Goal: Task Accomplishment & Management: Complete application form

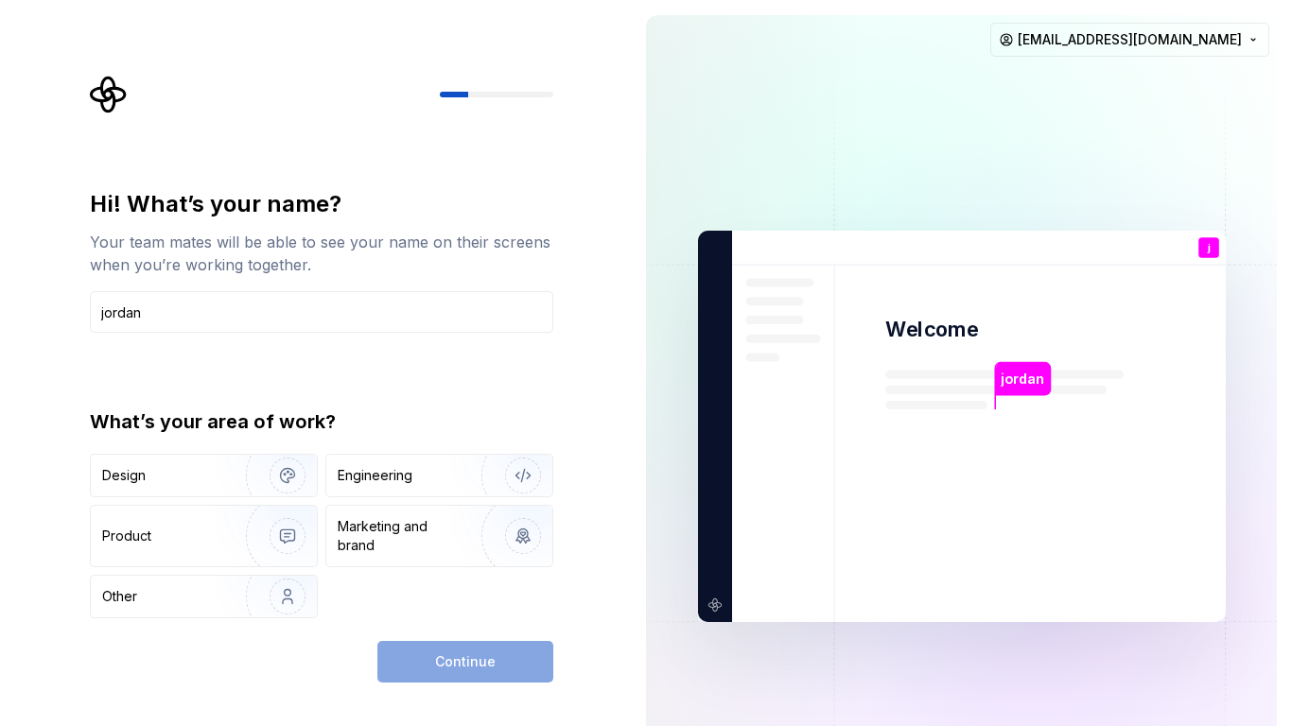
type input "jordan"
click at [467, 668] on div "Continue" at bounding box center [465, 662] width 176 height 42
click at [460, 520] on img "button" at bounding box center [510, 536] width 121 height 127
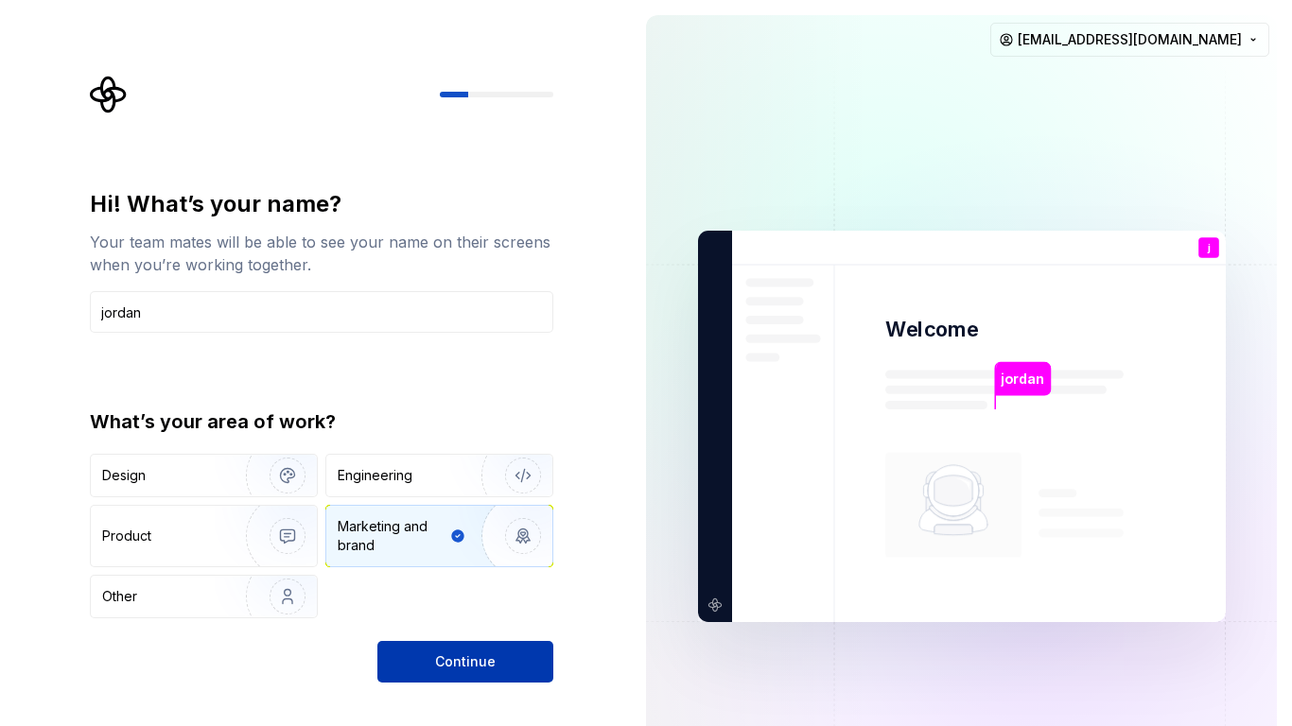
click at [460, 655] on span "Continue" at bounding box center [465, 662] width 61 height 19
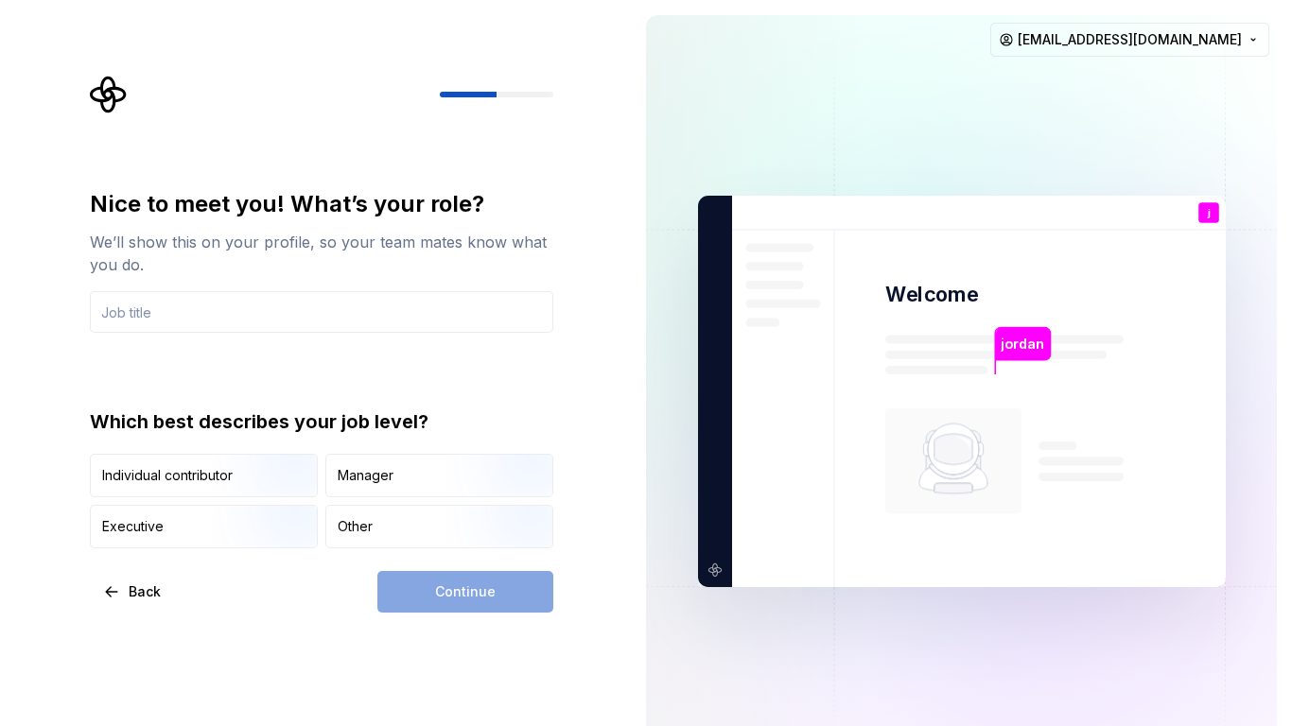
click at [1007, 369] on div "jordan" at bounding box center [1022, 350] width 57 height 47
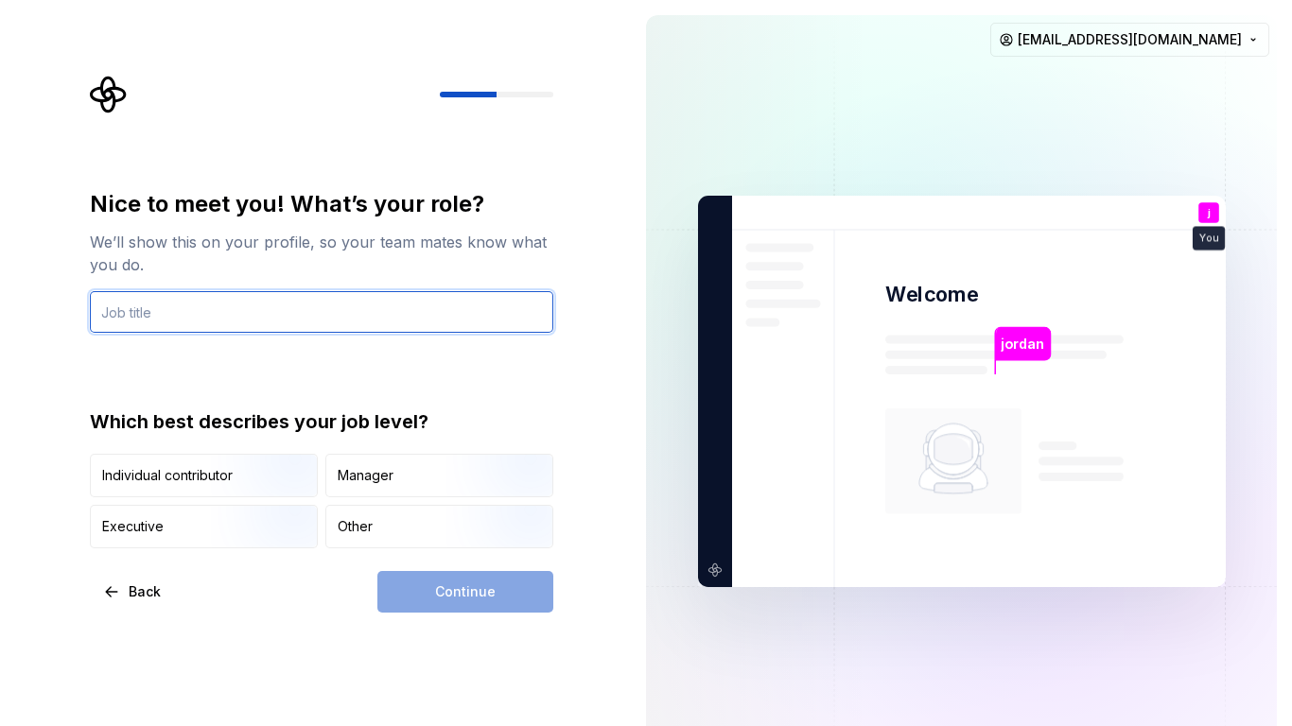
click at [188, 317] on input "text" at bounding box center [321, 312] width 463 height 42
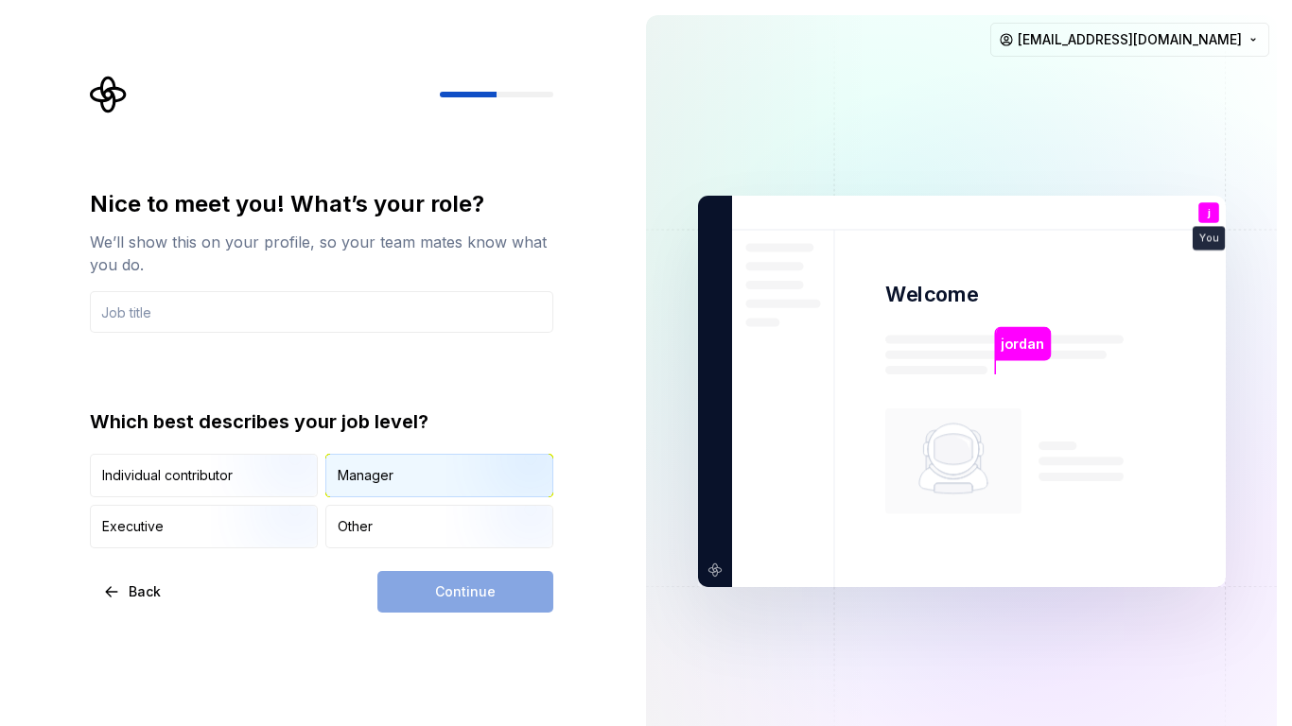
click at [381, 480] on div "Manager" at bounding box center [366, 475] width 56 height 19
click at [221, 306] on input "text" at bounding box center [321, 312] width 463 height 42
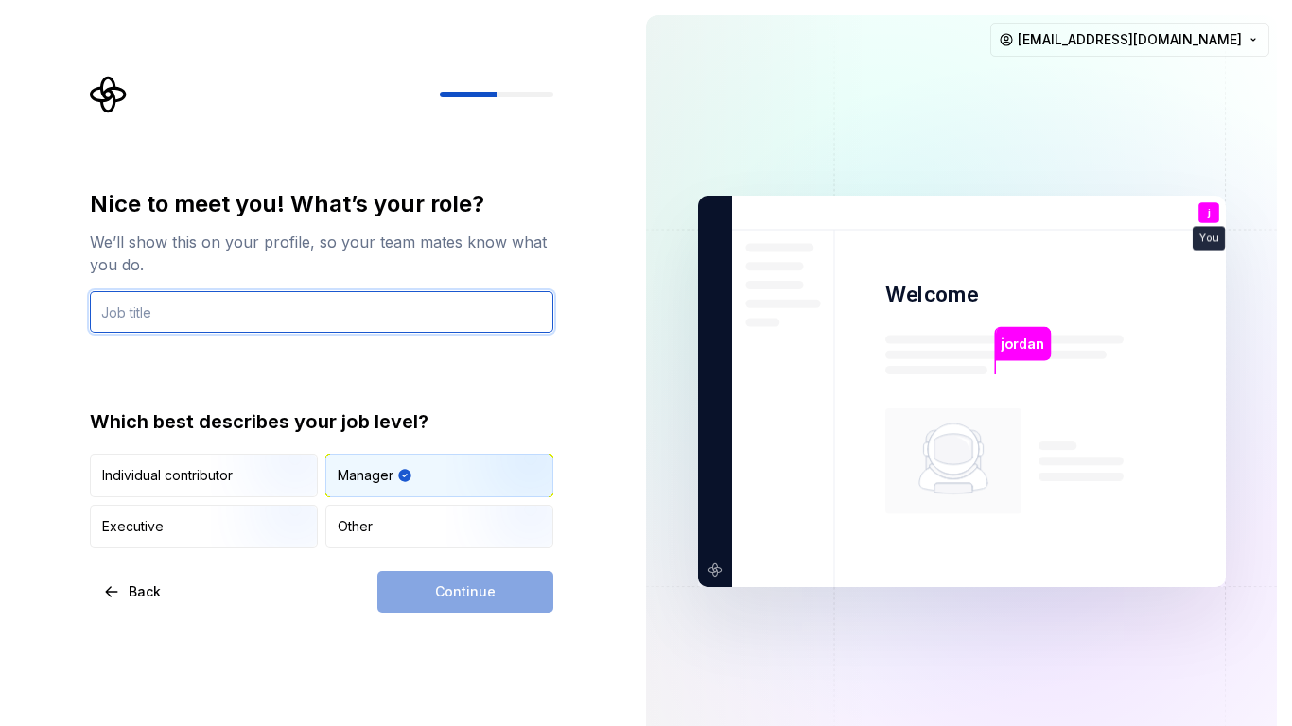
paste input "entrepreneurship"
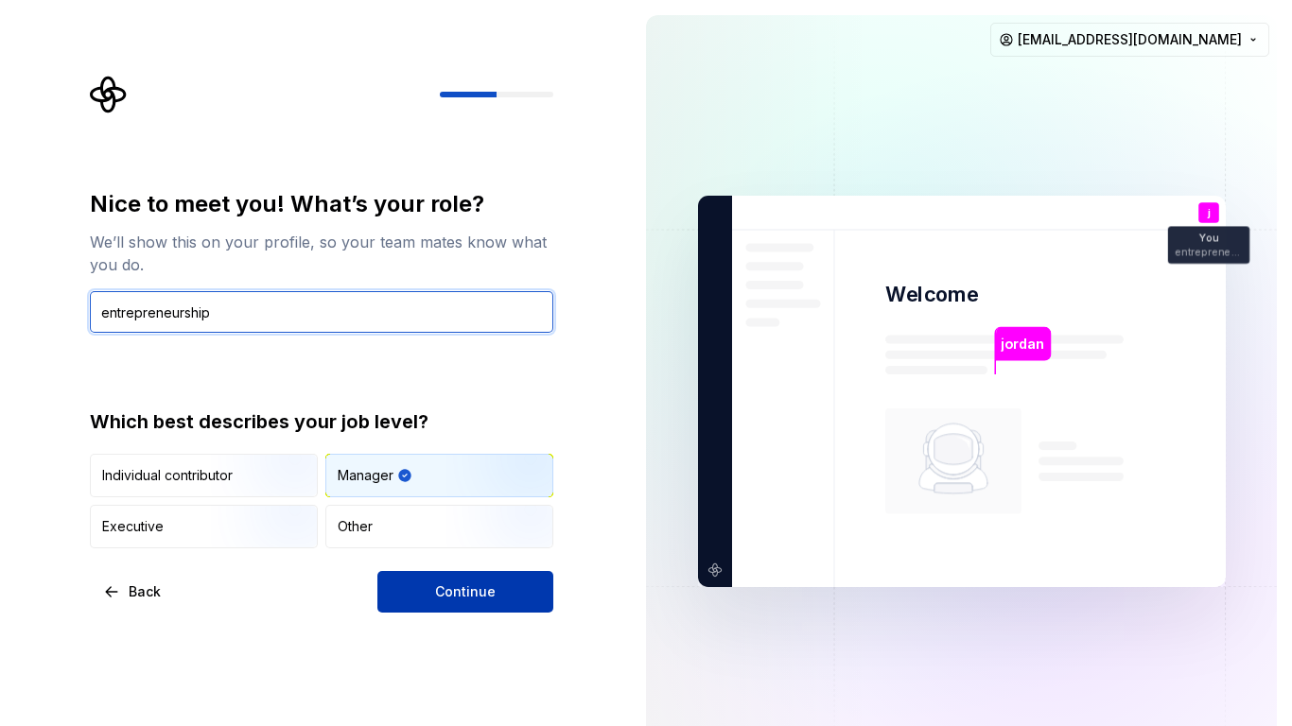
type input "entrepreneurship"
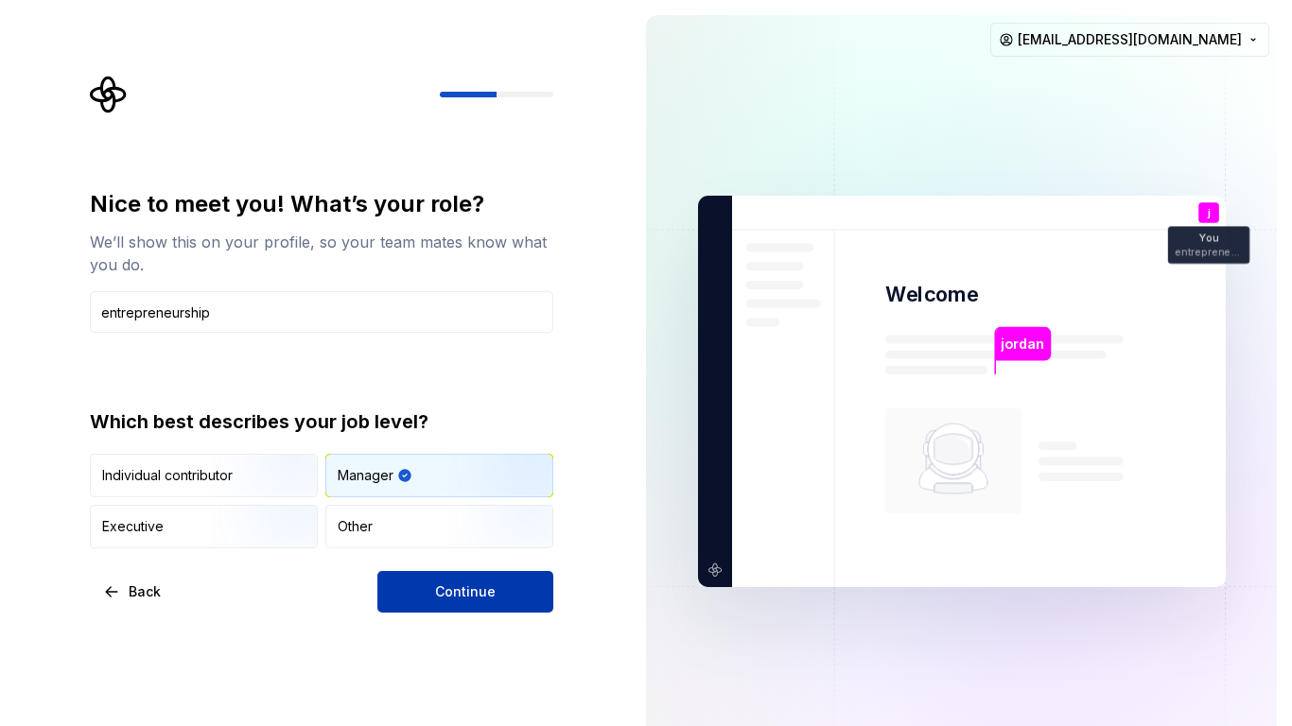
click at [497, 603] on button "Continue" at bounding box center [465, 592] width 176 height 42
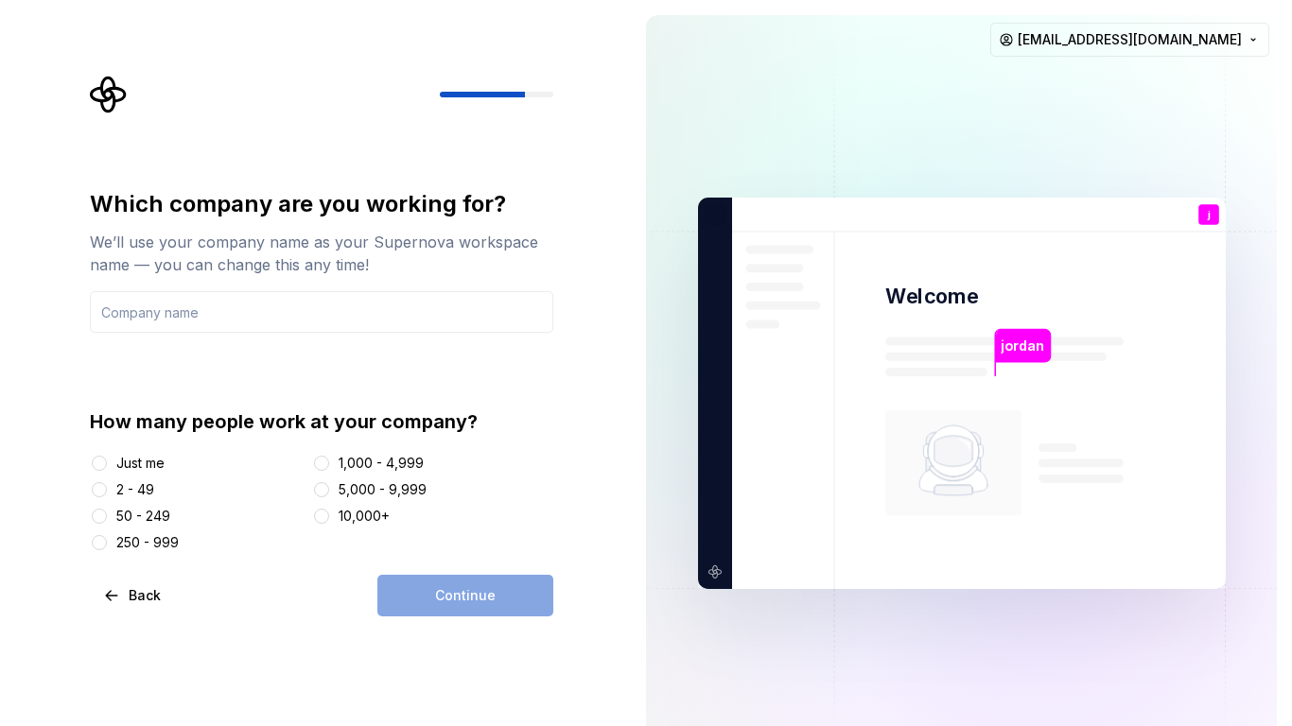
click at [166, 465] on div "Just me" at bounding box center [198, 463] width 216 height 19
click at [133, 466] on div "Just me" at bounding box center [140, 463] width 48 height 19
click at [107, 466] on button "Just me" at bounding box center [99, 463] width 15 height 15
click at [228, 311] on input "text" at bounding box center [321, 312] width 463 height 42
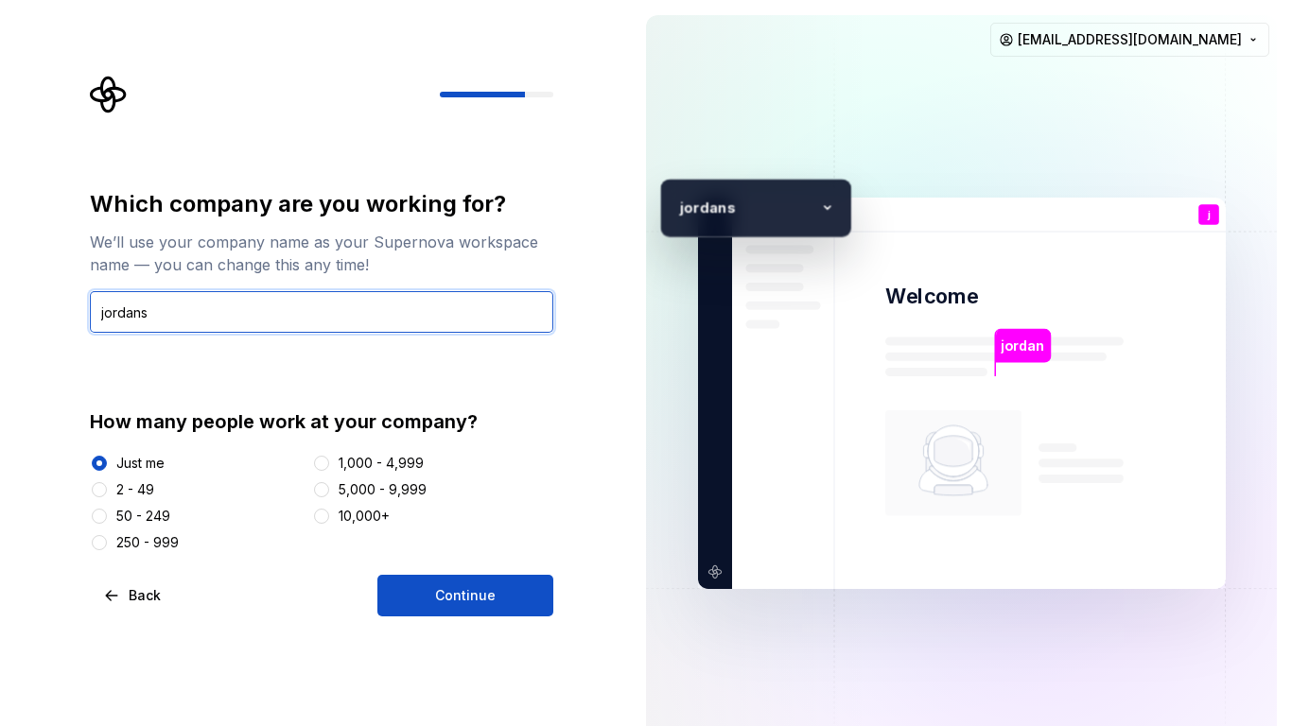
type input "jordans"
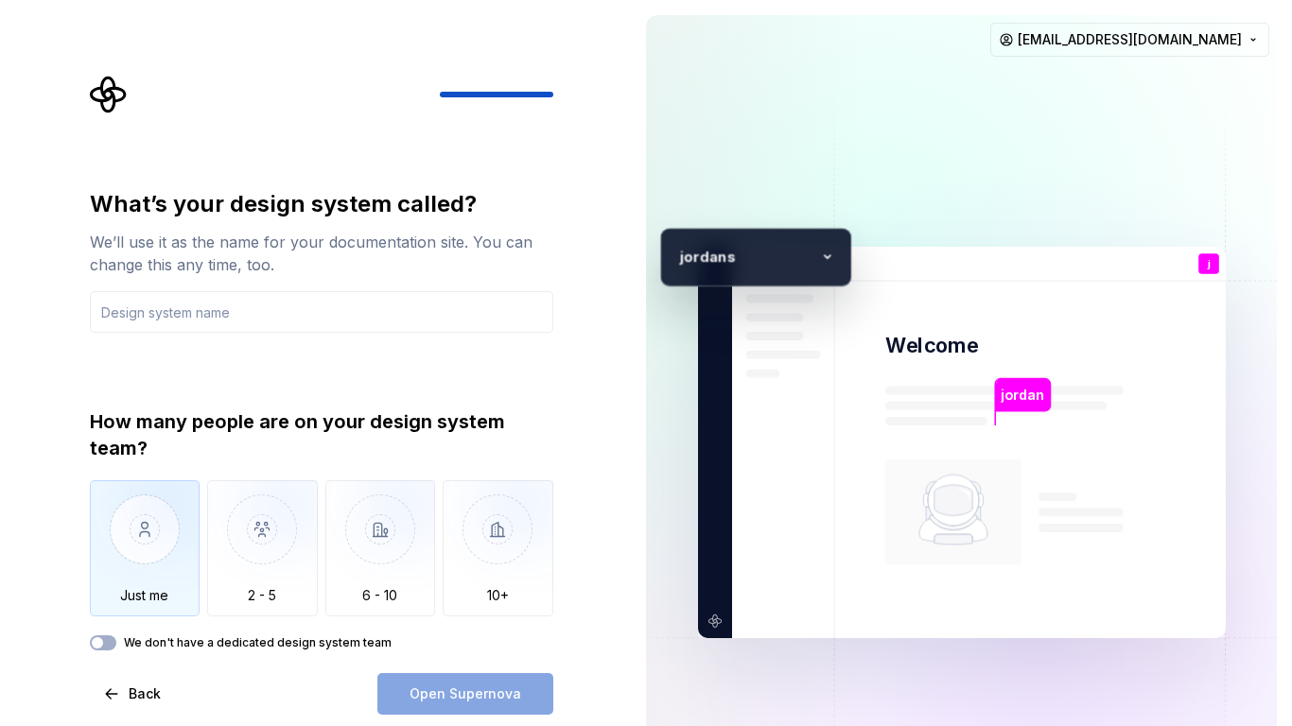
click at [147, 597] on img "button" at bounding box center [145, 543] width 111 height 127
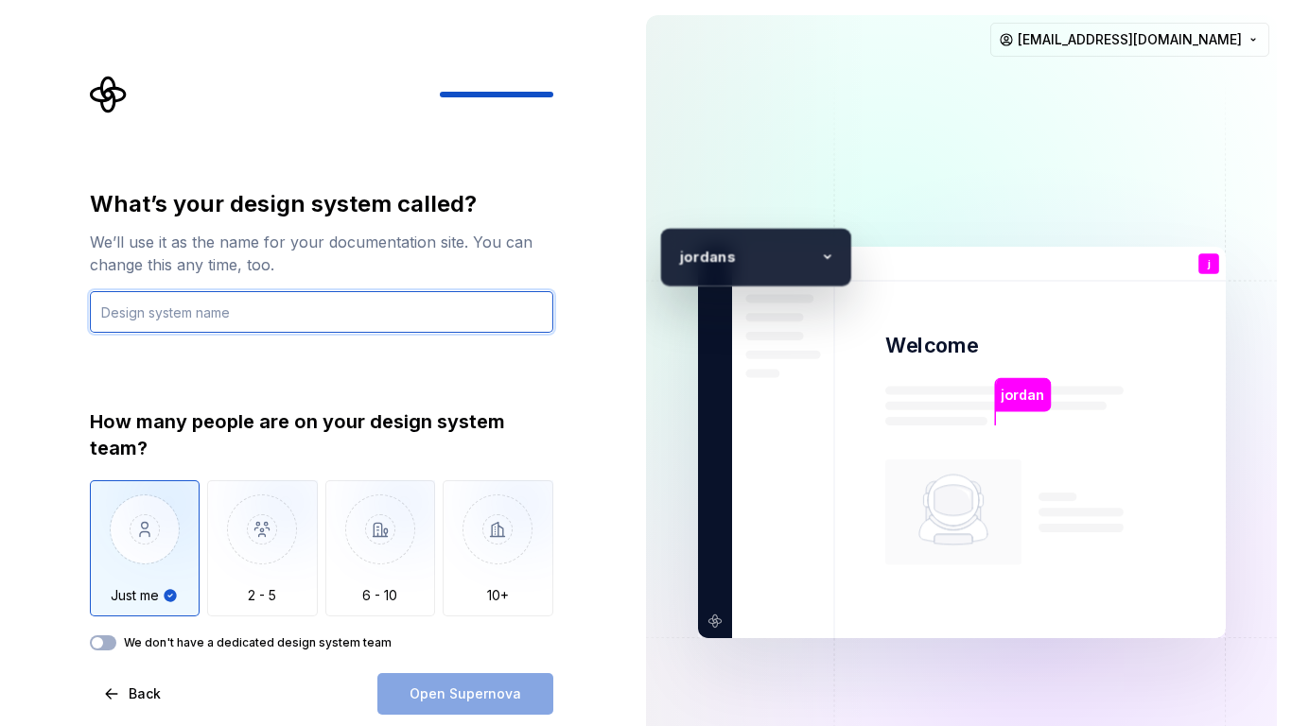
click at [166, 307] on input "text" at bounding box center [321, 312] width 463 height 42
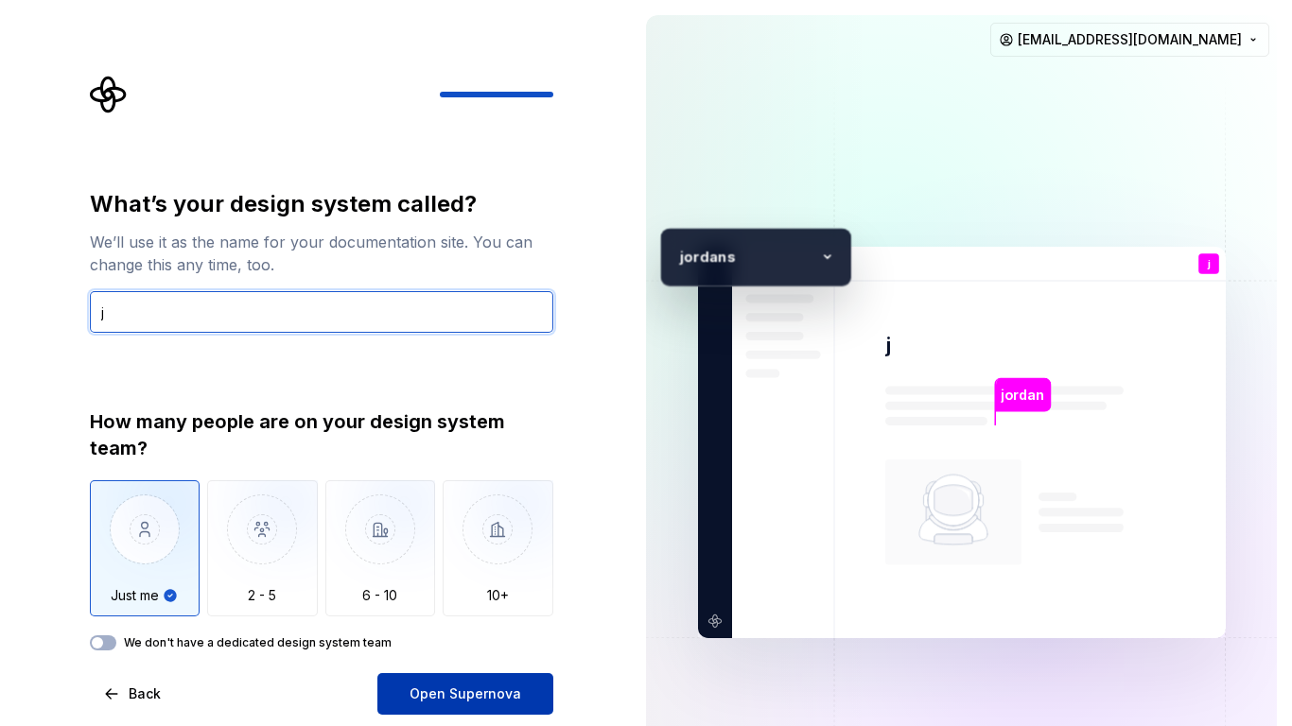
type input "j"
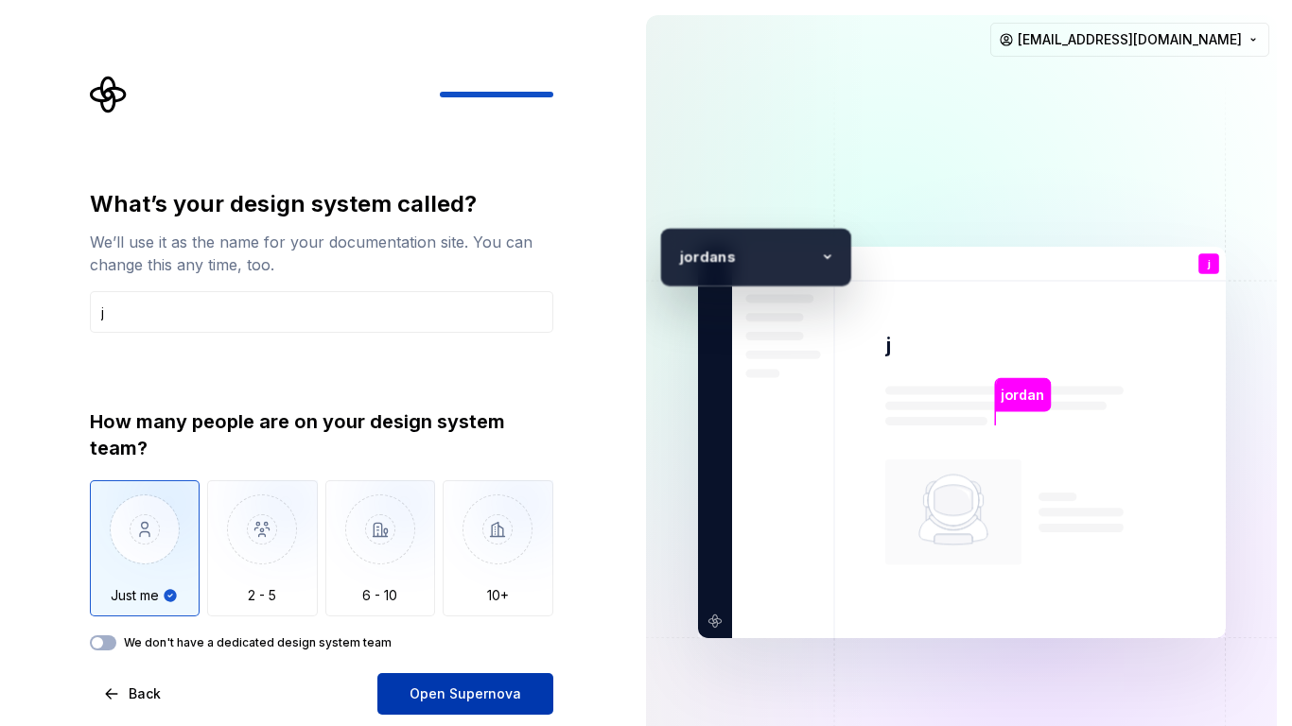
click at [487, 691] on span "Open Supernova" at bounding box center [466, 694] width 112 height 19
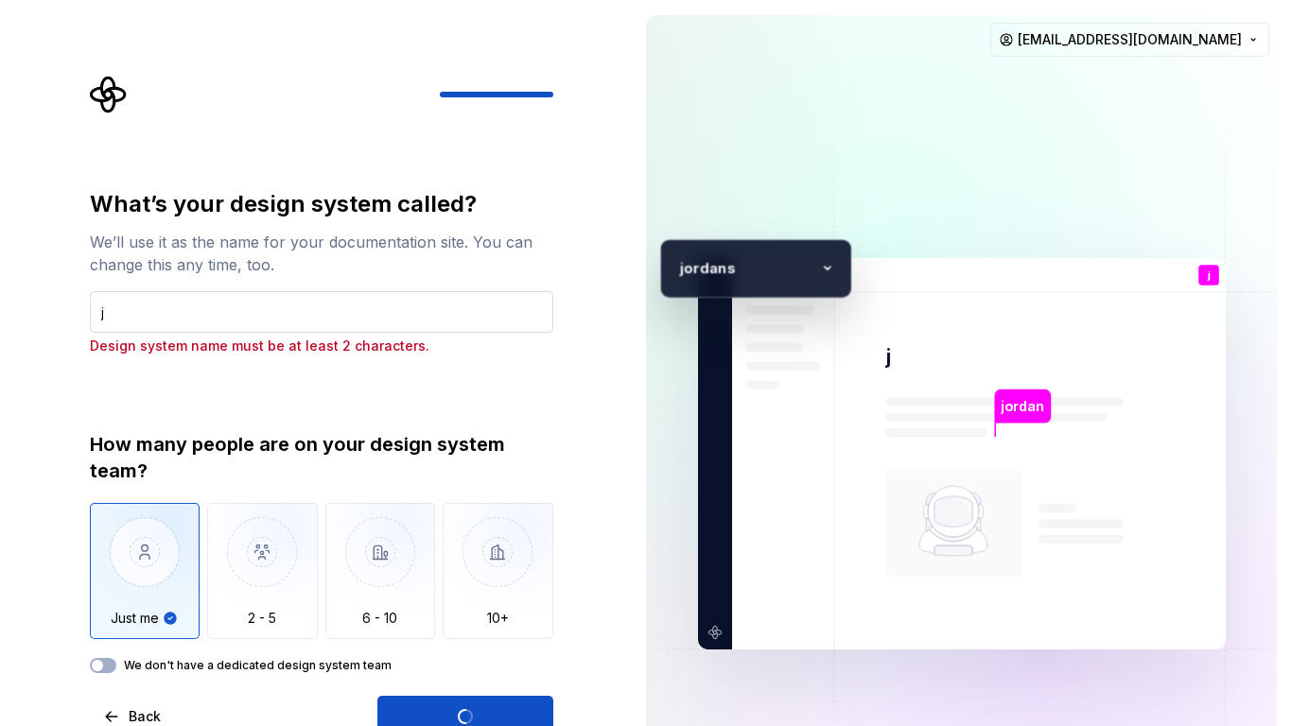
click at [346, 317] on input "j" at bounding box center [321, 312] width 463 height 42
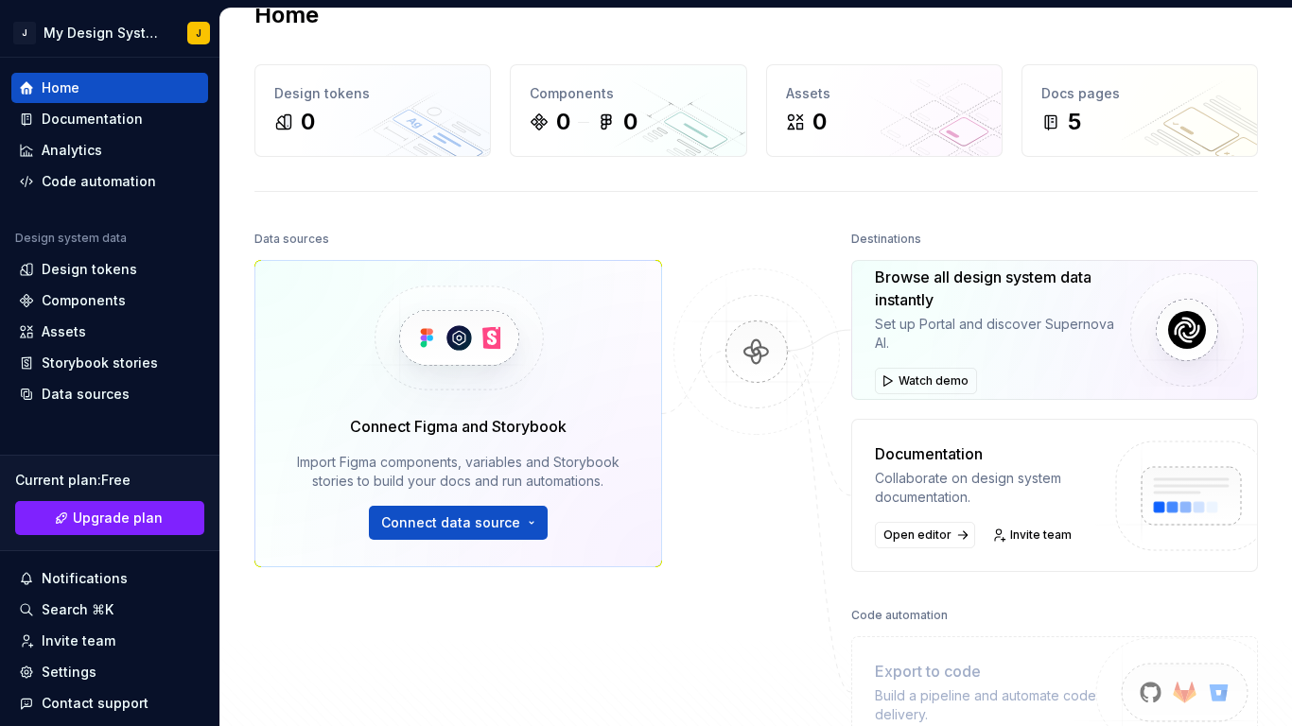
scroll to position [51, 0]
